Goal: Information Seeking & Learning: Understand process/instructions

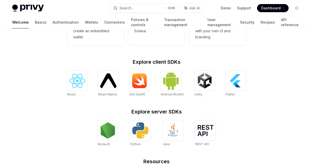
scroll to position [178, 0]
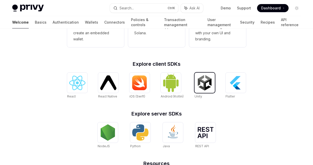
click at [207, 83] on img at bounding box center [204, 83] width 16 height 16
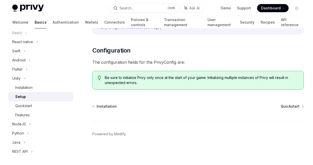
scroll to position [15, 0]
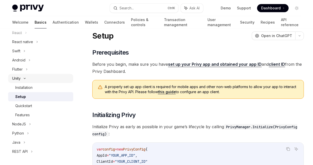
click at [23, 78] on icon at bounding box center [25, 78] width 6 height 2
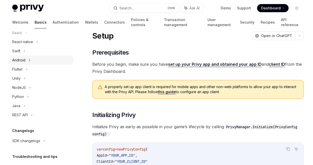
click at [27, 59] on div "Android" at bounding box center [40, 60] width 65 height 9
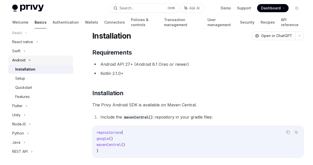
click at [27, 61] on icon at bounding box center [29, 60] width 6 height 2
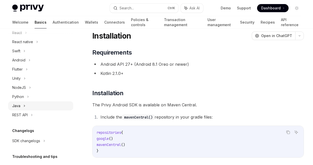
click at [25, 105] on icon at bounding box center [24, 106] width 2 height 6
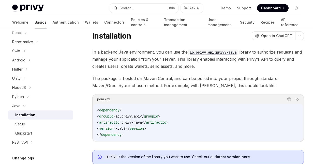
click at [26, 113] on div "Installation" at bounding box center [25, 115] width 20 height 6
click at [128, 134] on code "< dependency > < groupId > io.privy.api </ groupId > < artifactId > privy-java …" at bounding box center [198, 122] width 202 height 30
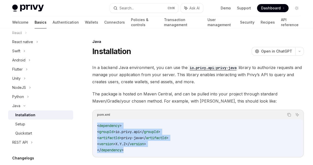
drag, startPoint x: 130, startPoint y: 153, endPoint x: 92, endPoint y: 125, distance: 46.3
click at [92, 125] on div "pom.xml Copy Ask AI < dependency > < groupId > io.privy.api </ groupId > < arti…" at bounding box center [197, 134] width 211 height 48
copy code "< dependency > < groupId > io.privy.api </ groupId > < artifactId > privy-java …"
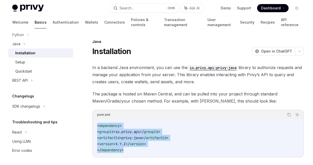
scroll to position [133, 0]
click at [38, 103] on div "SDK changelogs" at bounding box center [26, 106] width 28 height 6
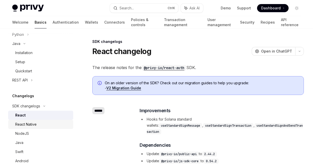
click at [33, 107] on div "Get started About Privy Create an account Choose your platform Configuring Priv…" at bounding box center [40, 84] width 65 height 361
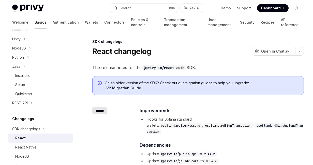
scroll to position [122, 0]
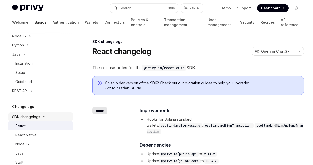
click at [35, 117] on div "SDK changelogs" at bounding box center [26, 117] width 28 height 6
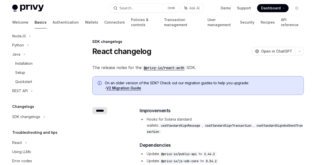
scroll to position [61, 0]
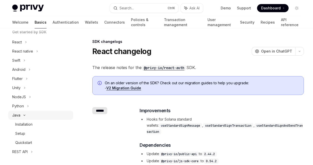
click at [24, 115] on icon at bounding box center [24, 115] width 6 height 2
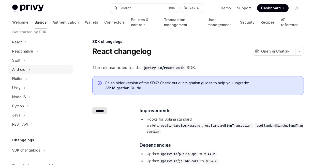
click at [25, 69] on div "Android" at bounding box center [40, 69] width 65 height 9
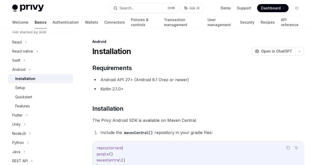
click at [30, 81] on div "Installation" at bounding box center [25, 79] width 20 height 6
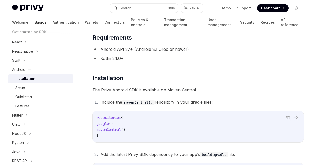
scroll to position [61, 0]
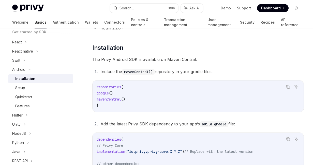
drag, startPoint x: 102, startPoint y: 107, endPoint x: 101, endPoint y: 103, distance: 3.9
click at [101, 103] on code "repositories { google () mavenCentral () }" at bounding box center [198, 96] width 203 height 24
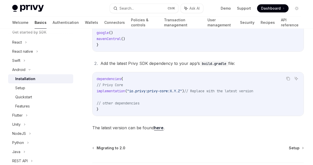
scroll to position [122, 0]
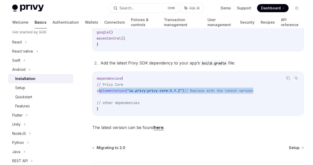
drag, startPoint x: 100, startPoint y: 90, endPoint x: 272, endPoint y: 90, distance: 172.0
click at [272, 90] on code "dependencies { // Privy Core implementation ( "io.privy:privy-core:X.Y.Z" ) // …" at bounding box center [198, 93] width 203 height 37
copy span "implementation ( "io.privy:privy-core:X.Y.Z" ) // Replace with the latest versi…"
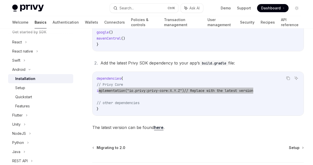
type textarea "*"
